Goal: Transaction & Acquisition: Purchase product/service

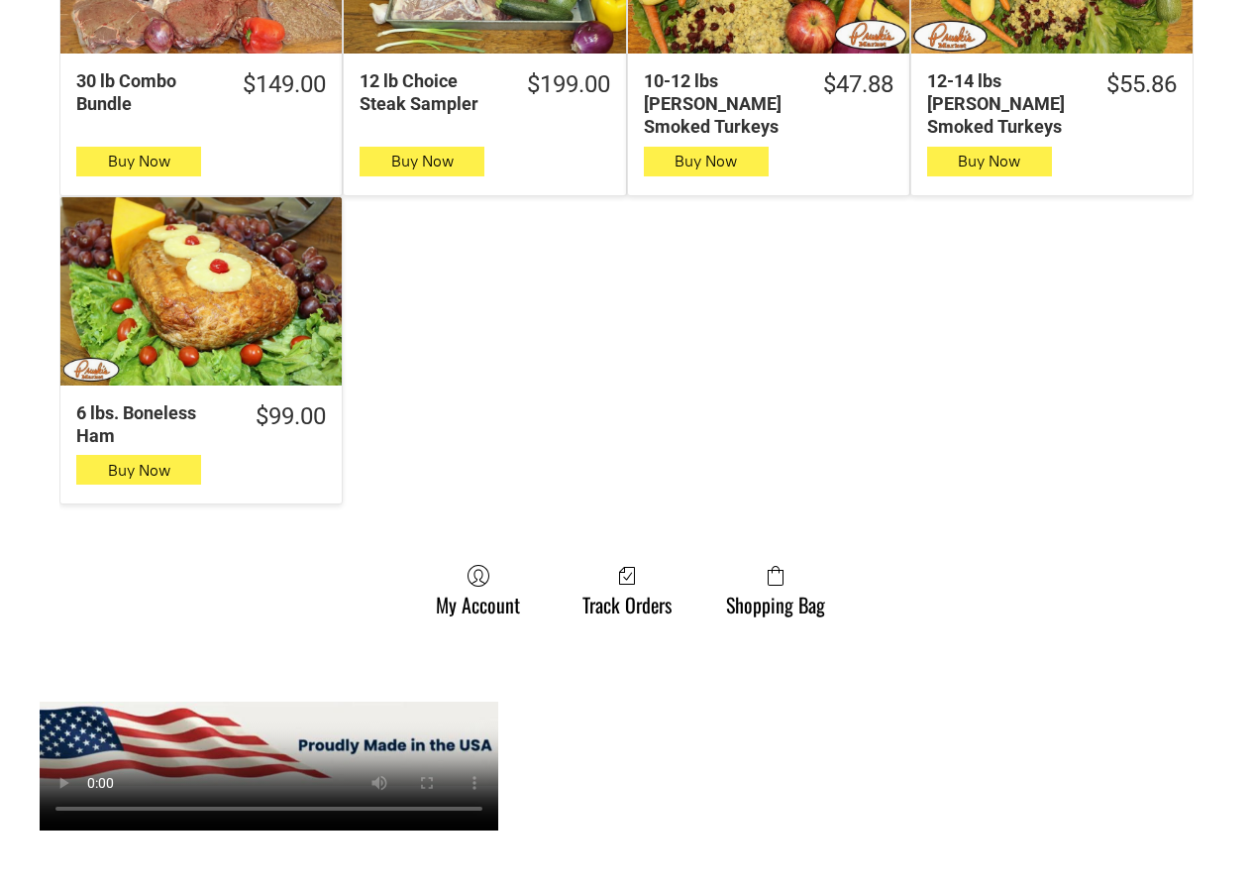
scroll to position [1883, 0]
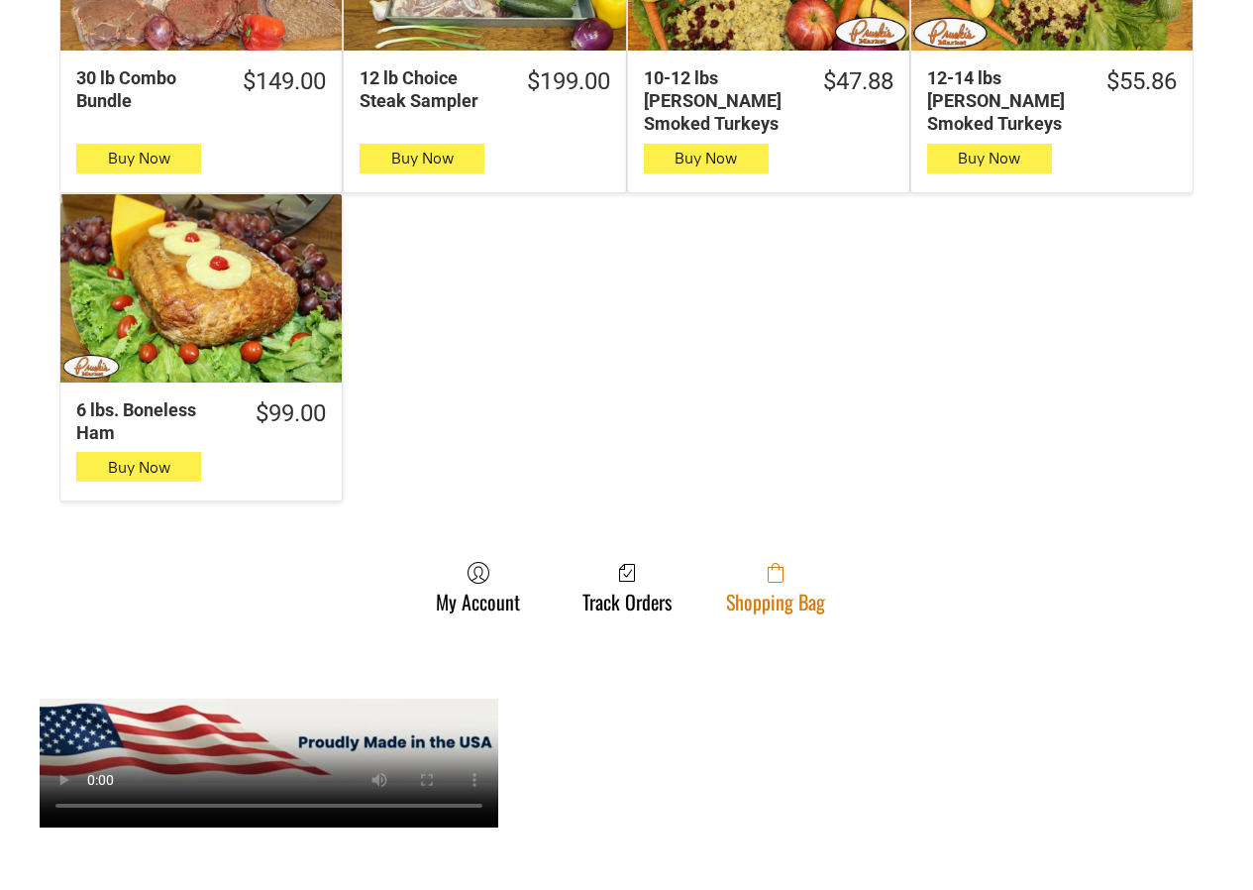
click at [752, 561] on span at bounding box center [775, 573] width 99 height 24
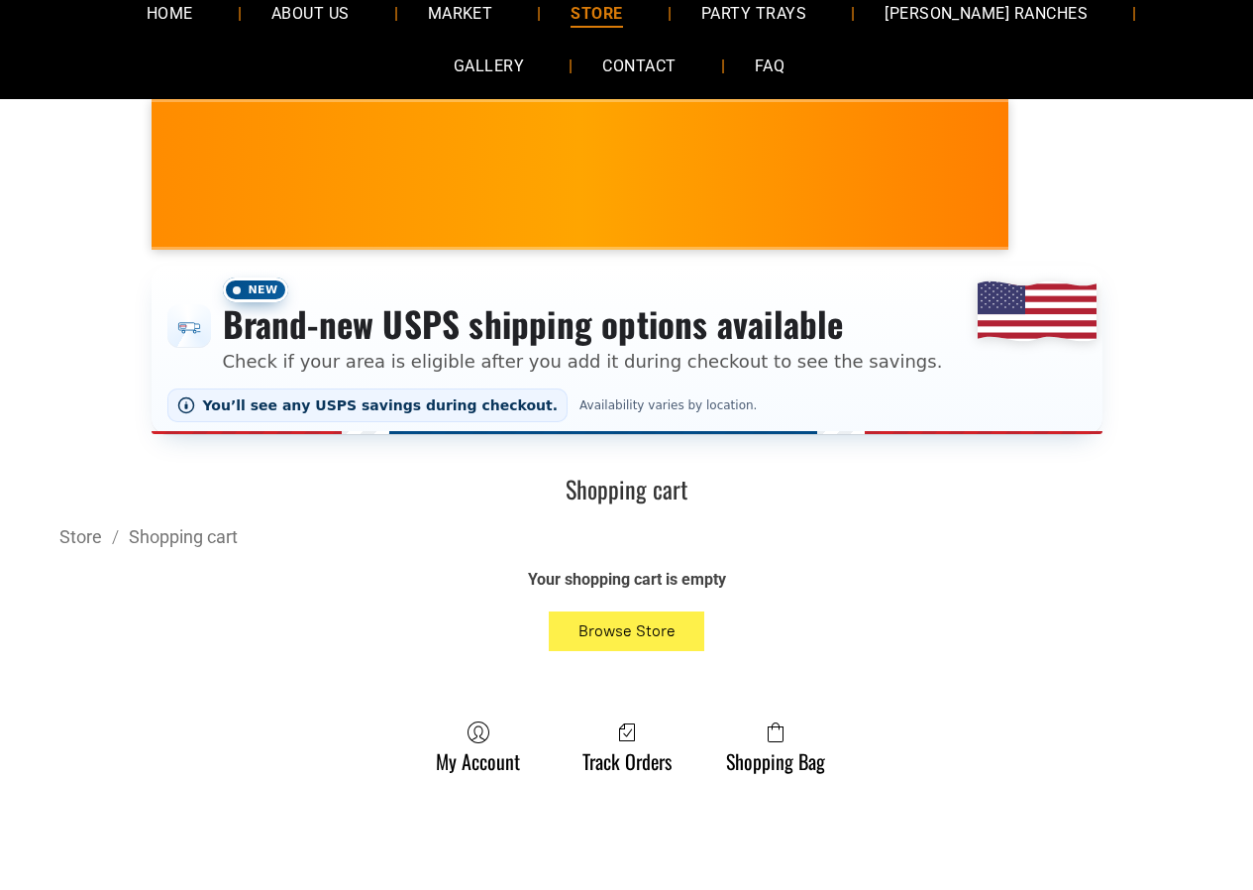
scroll to position [396, 0]
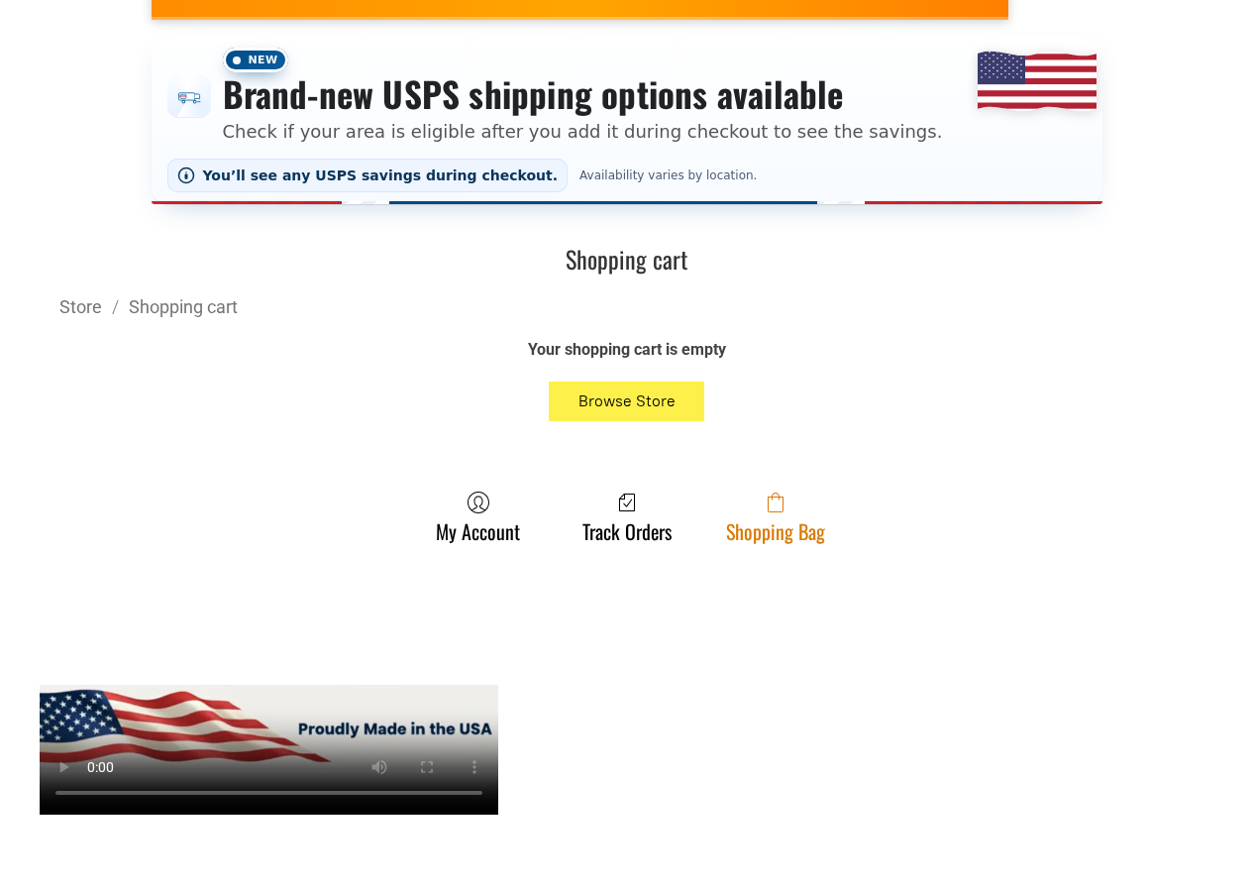
click at [829, 526] on link "Shopping Bag" at bounding box center [775, 516] width 119 height 53
click at [755, 509] on span at bounding box center [775, 502] width 99 height 24
click at [743, 507] on span at bounding box center [775, 502] width 99 height 24
